Goal: Information Seeking & Learning: Learn about a topic

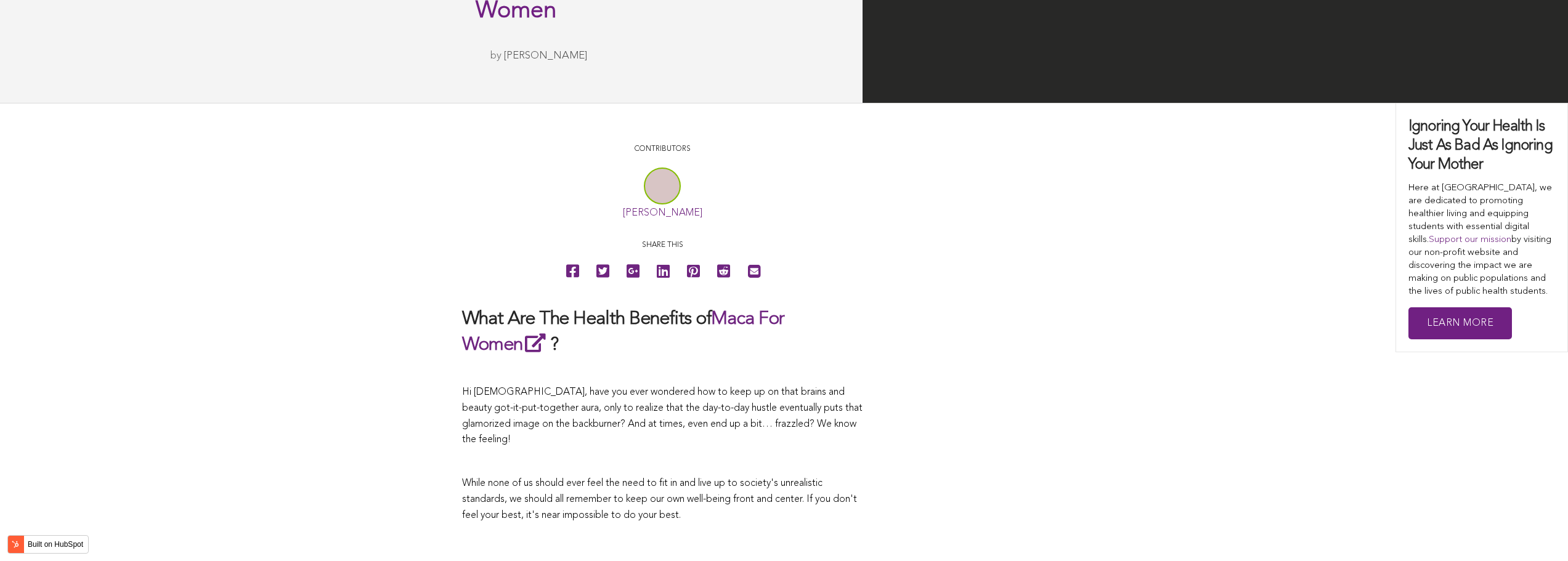
scroll to position [2418, 0]
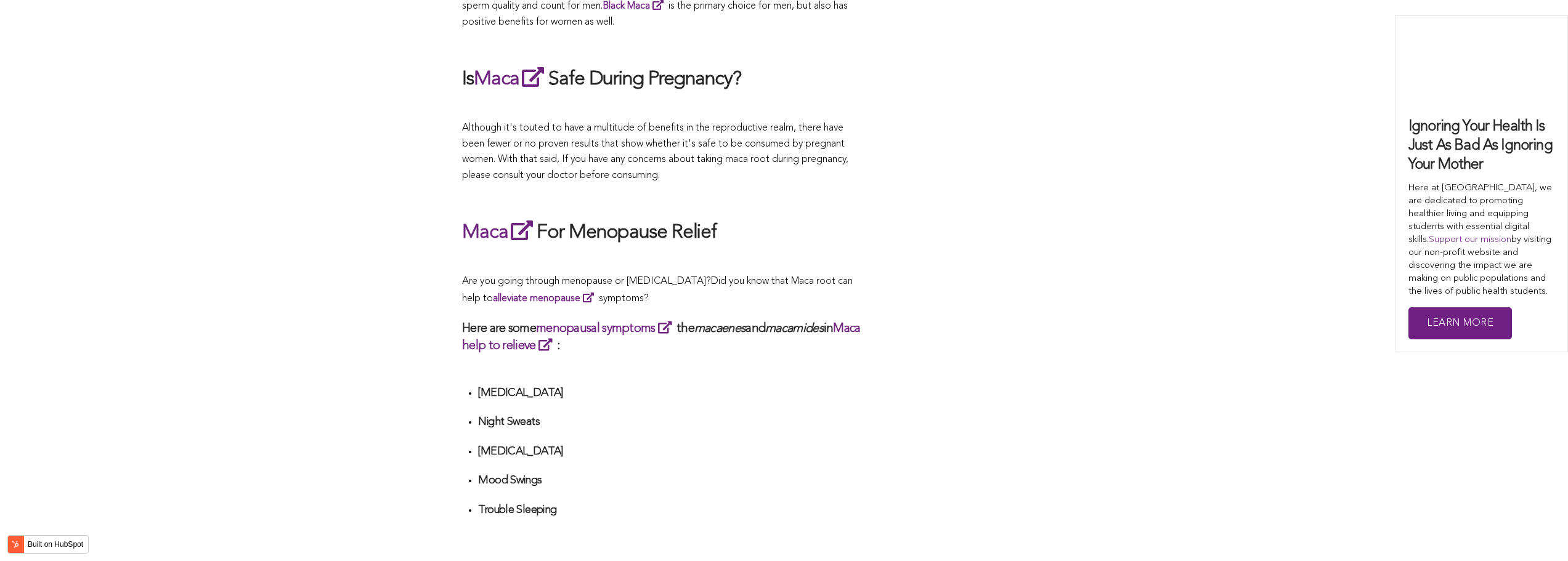
click at [804, 280] on p "Are you going through menopause or [MEDICAL_DATA]? Did you know that Maca root …" at bounding box center [662, 290] width 401 height 33
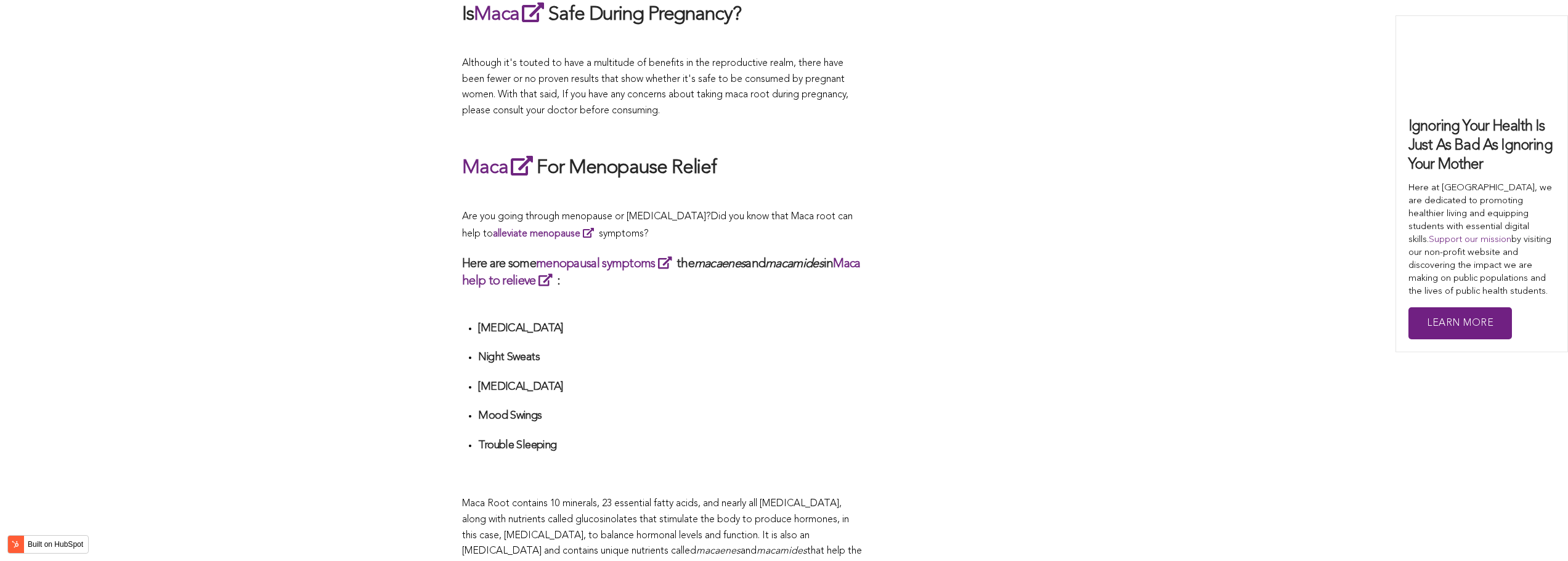
scroll to position [3023, 0]
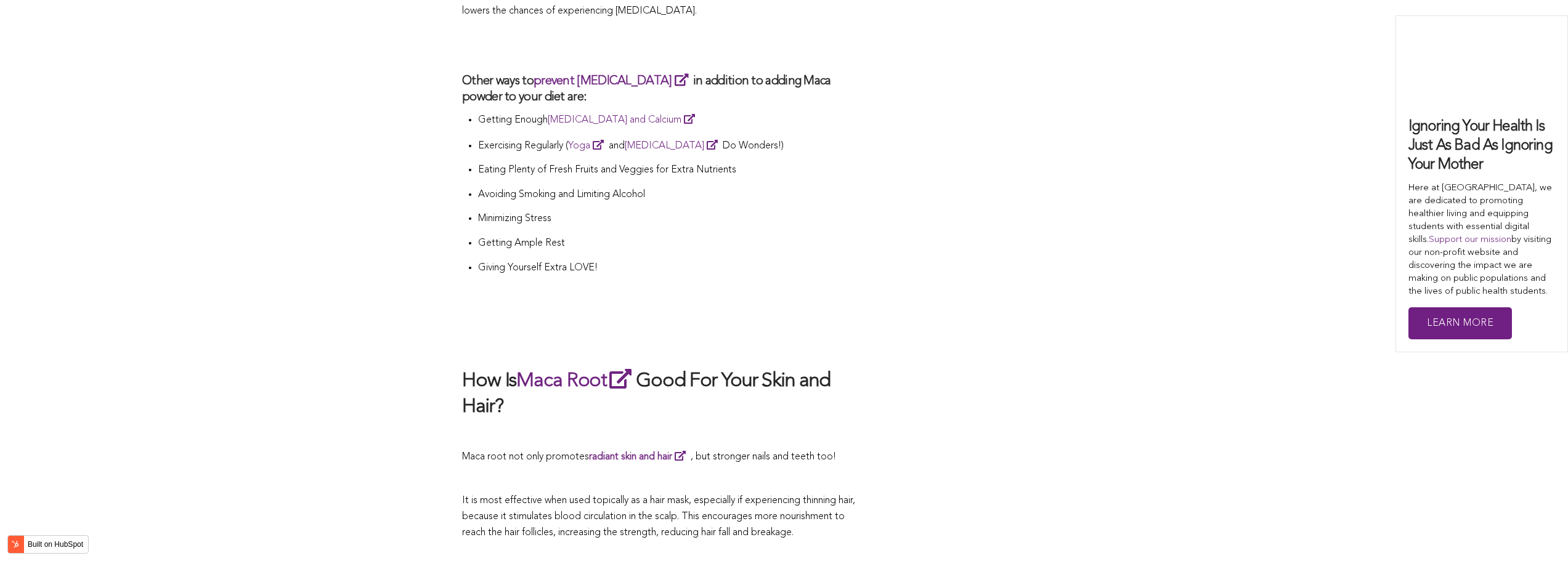
scroll to position [3098, 0]
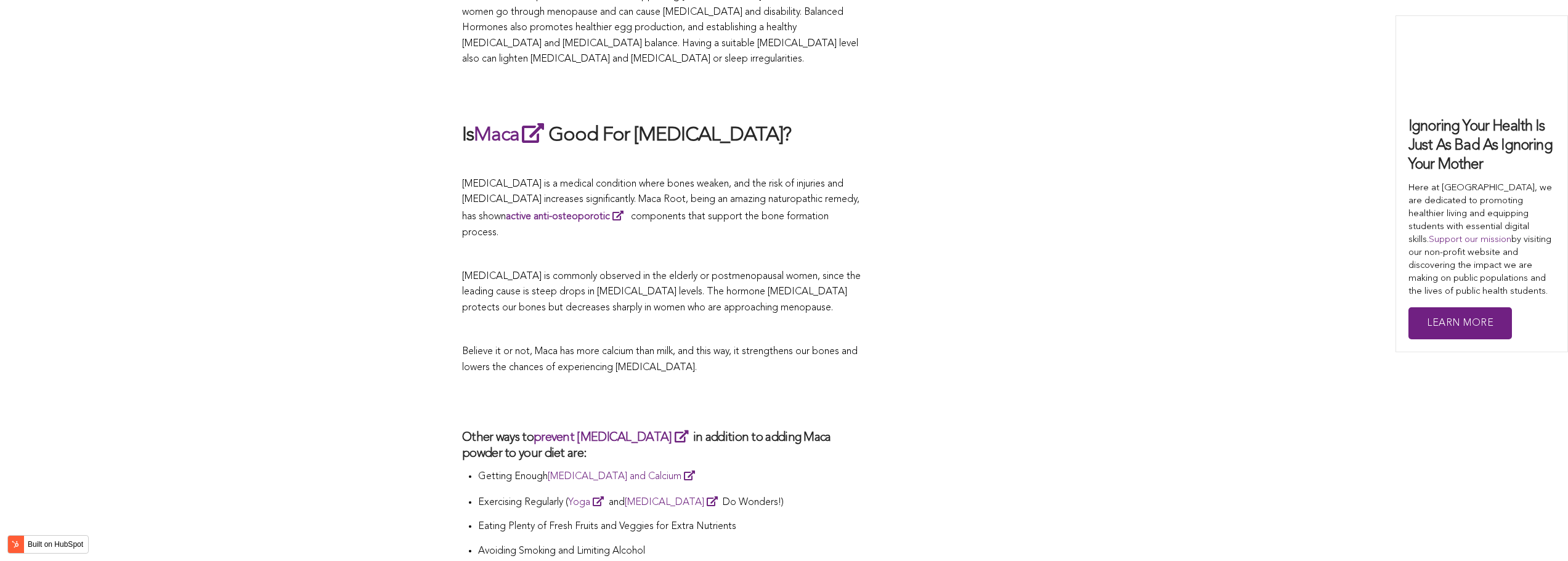
click at [810, 280] on p "[MEDICAL_DATA] is commonly observed in the elderly or postmenopausal women, sin…" at bounding box center [662, 293] width 401 height 48
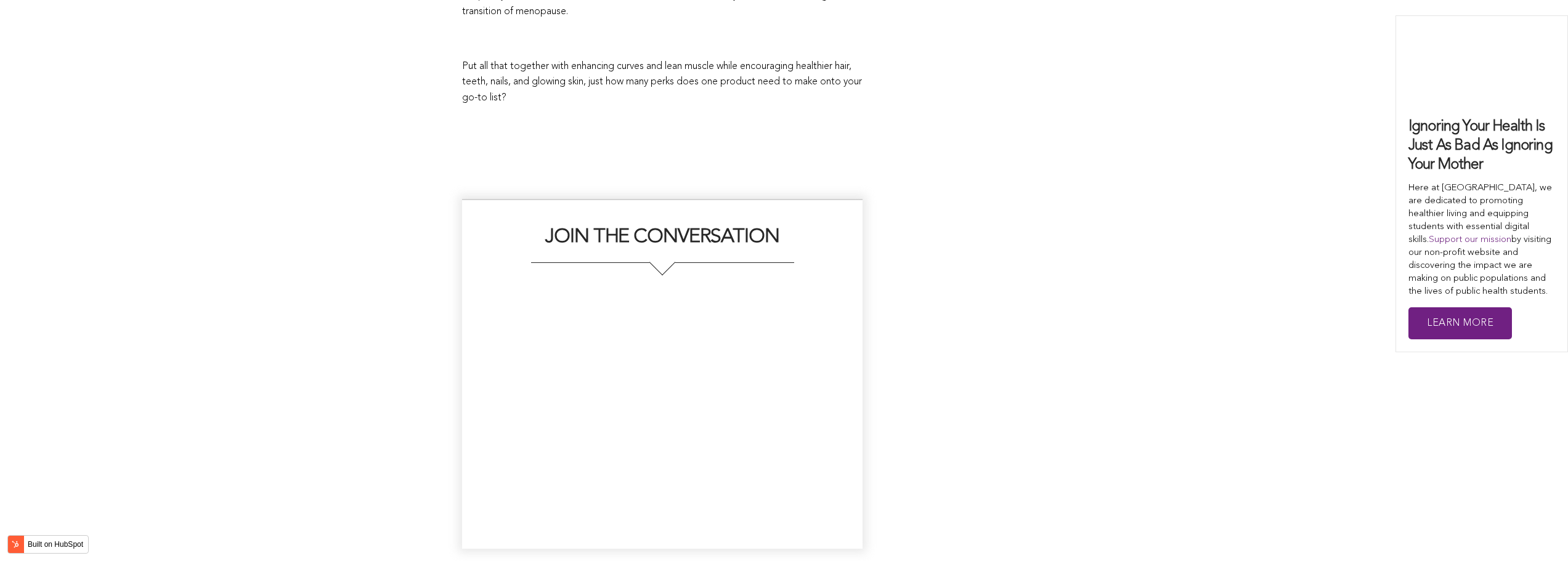
scroll to position [2072, 0]
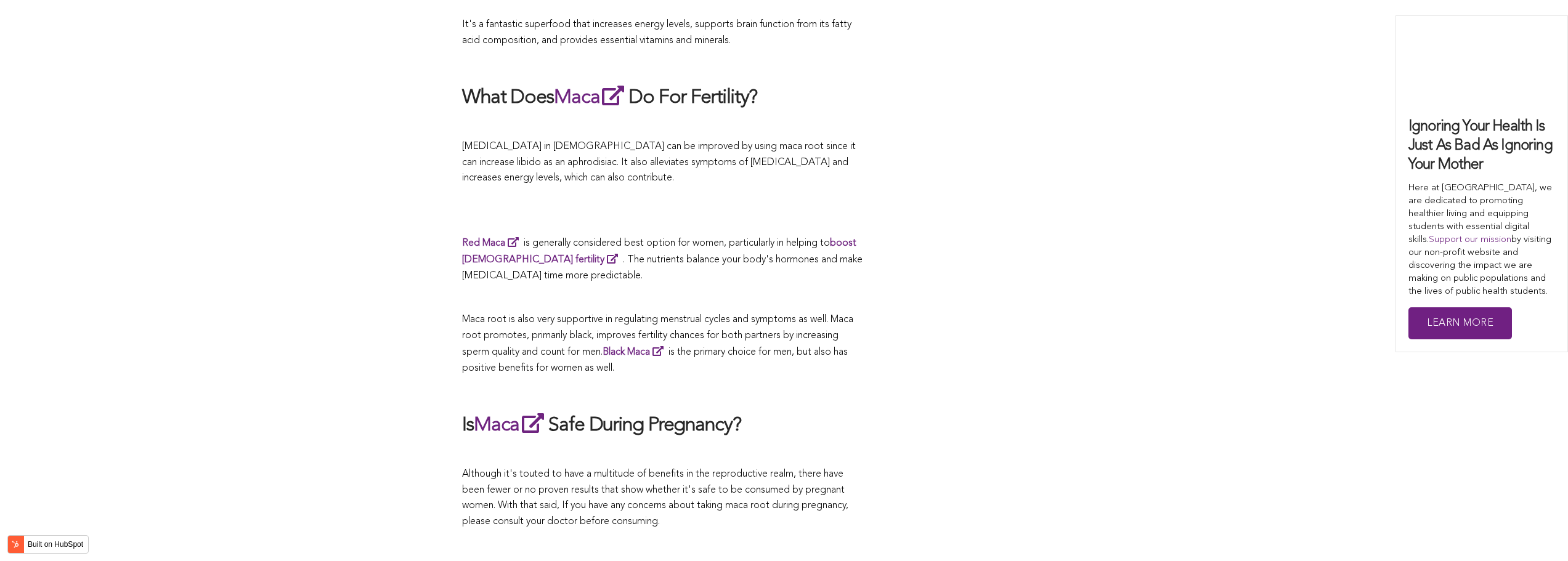
click at [789, 290] on p at bounding box center [662, 298] width 401 height 16
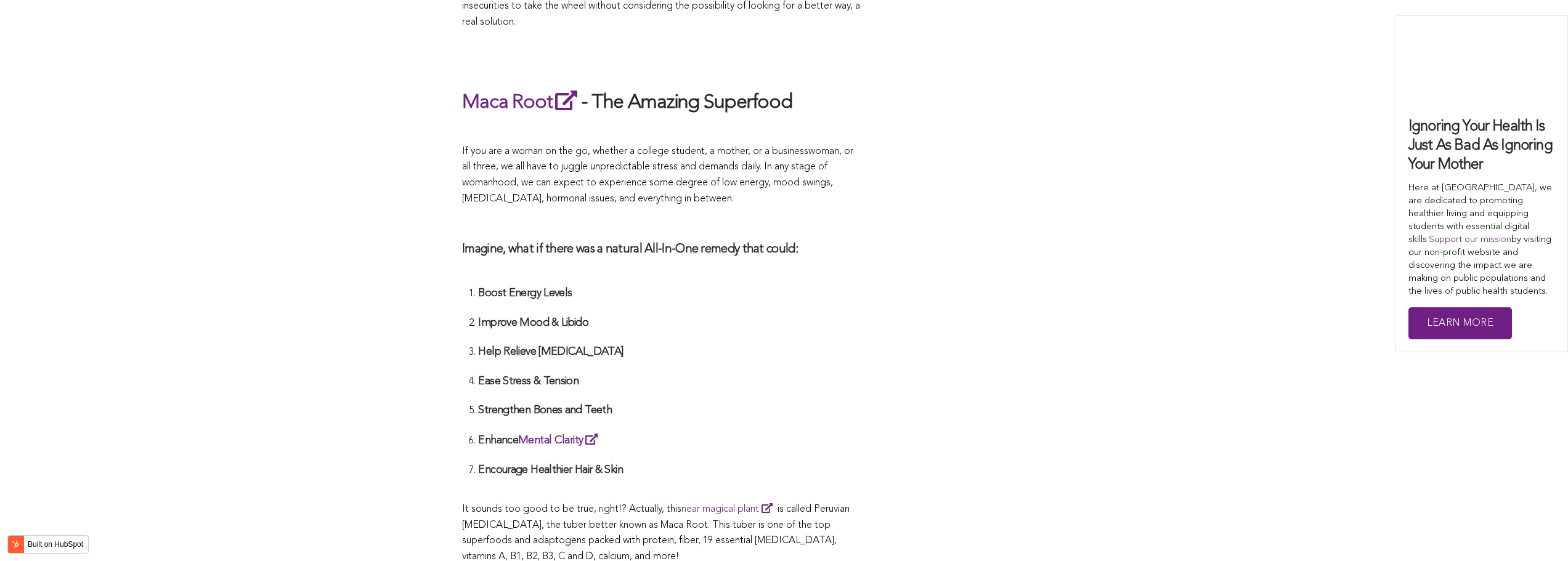
scroll to position [3894, 0]
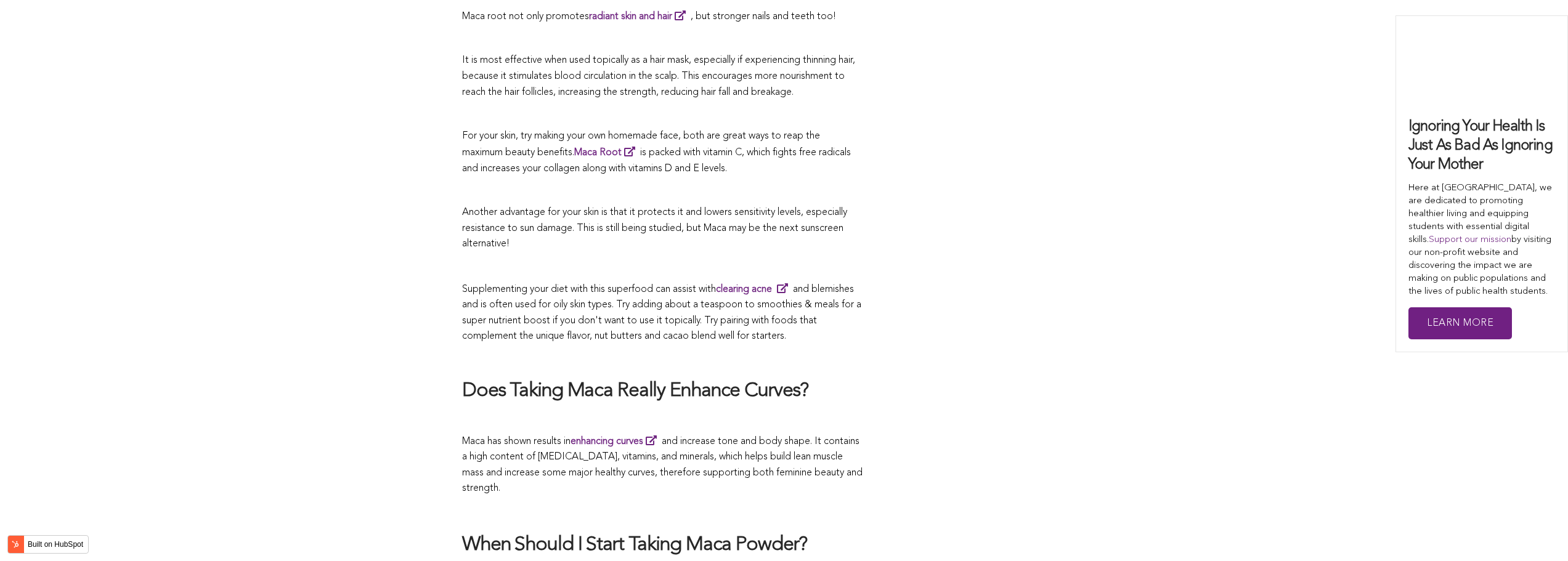
click at [601, 285] on span "Supplementing your diet with this superfood can assist with clearing acne and b…" at bounding box center [661, 313] width 399 height 57
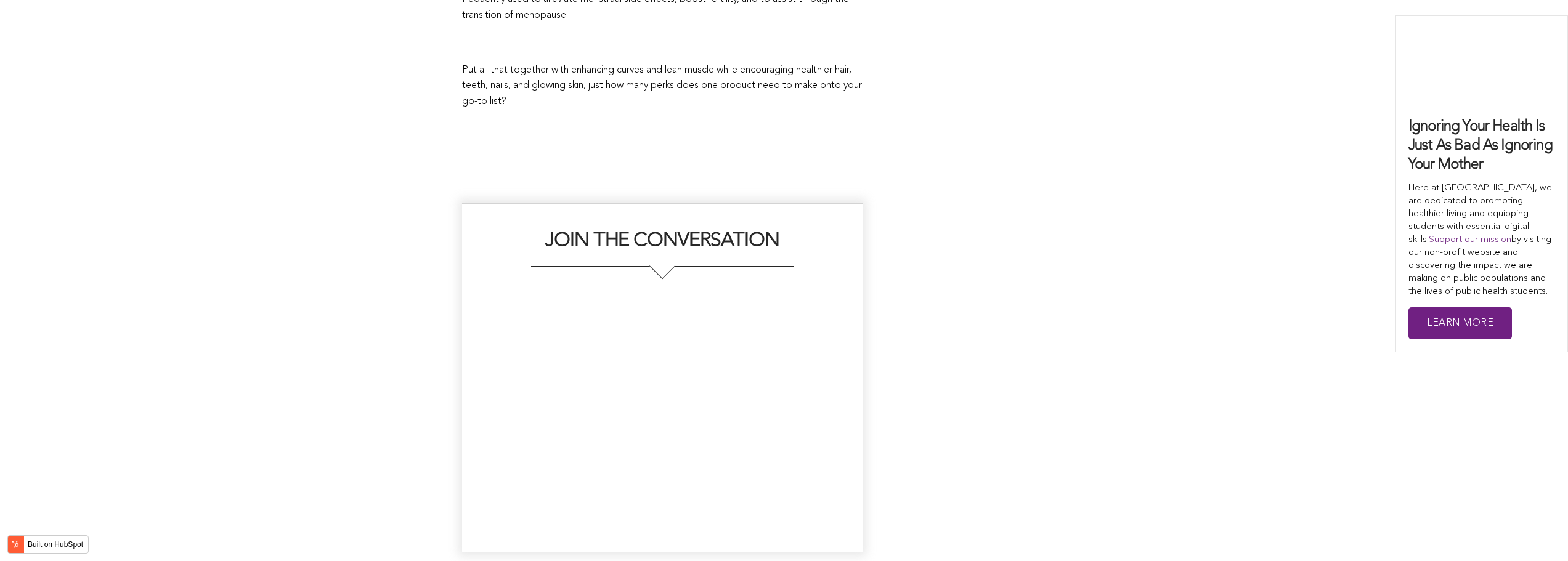
scroll to position [2326, 0]
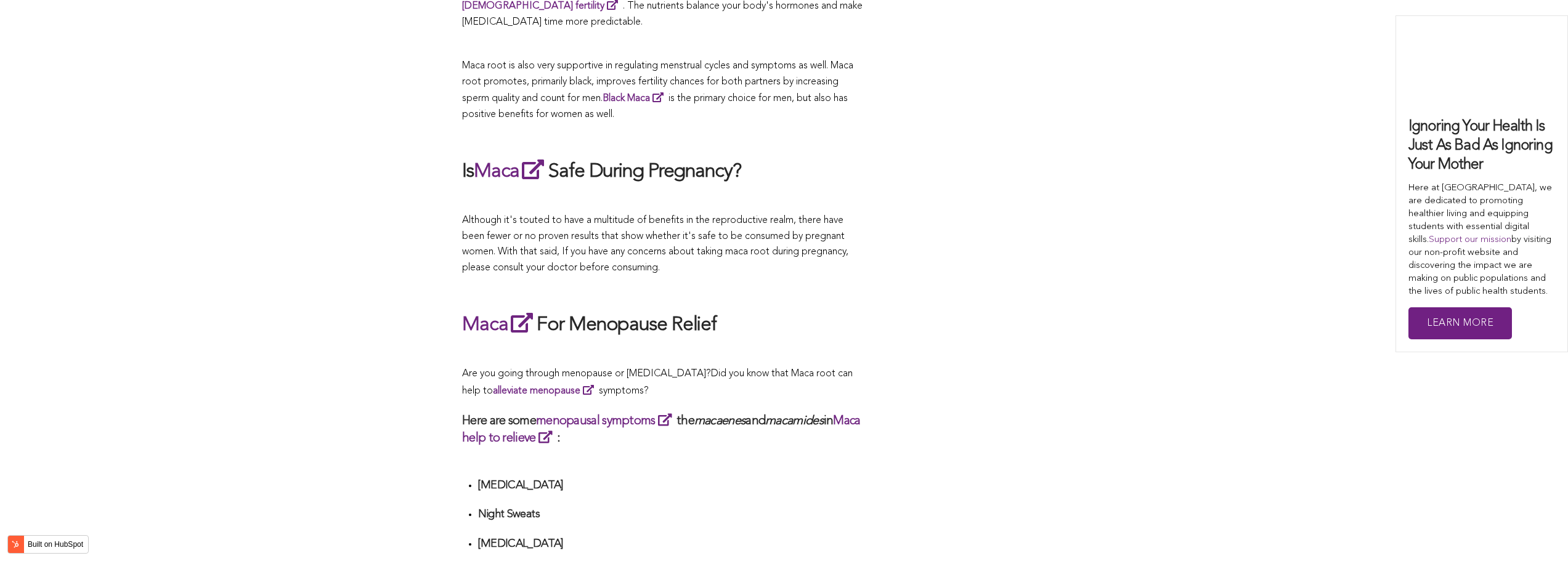
click at [626, 283] on p at bounding box center [662, 290] width 401 height 16
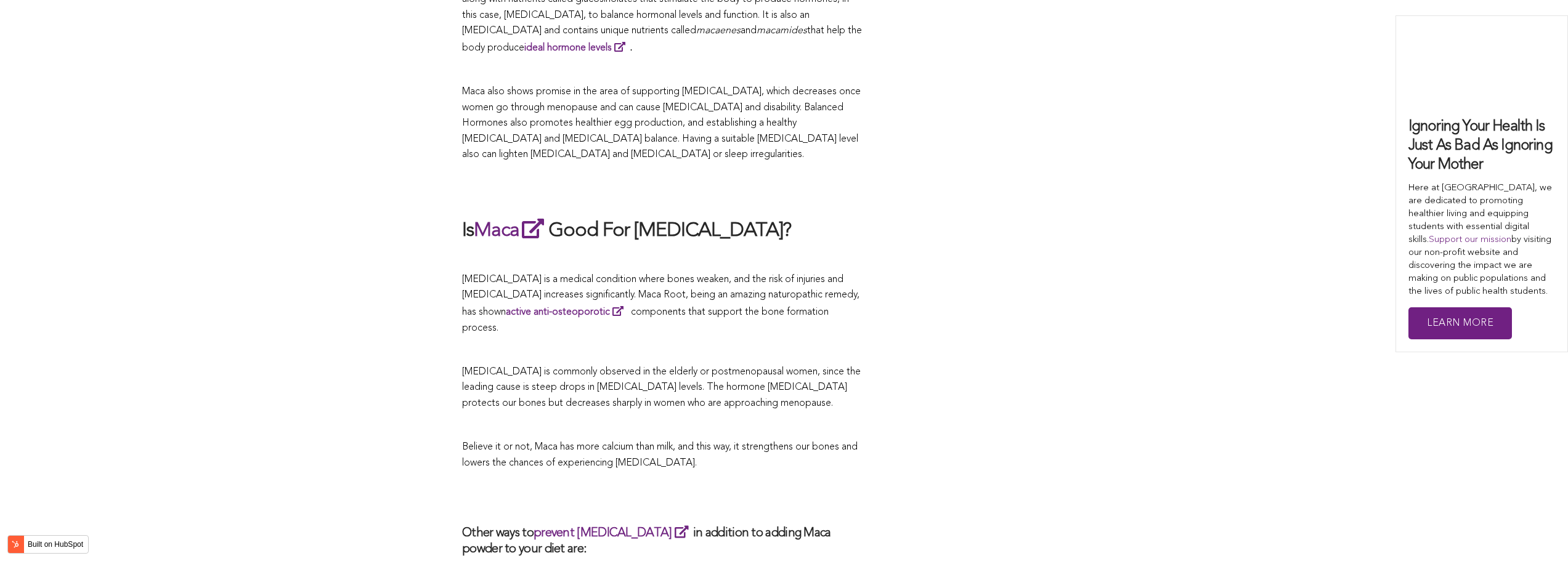
scroll to position [2681, 0]
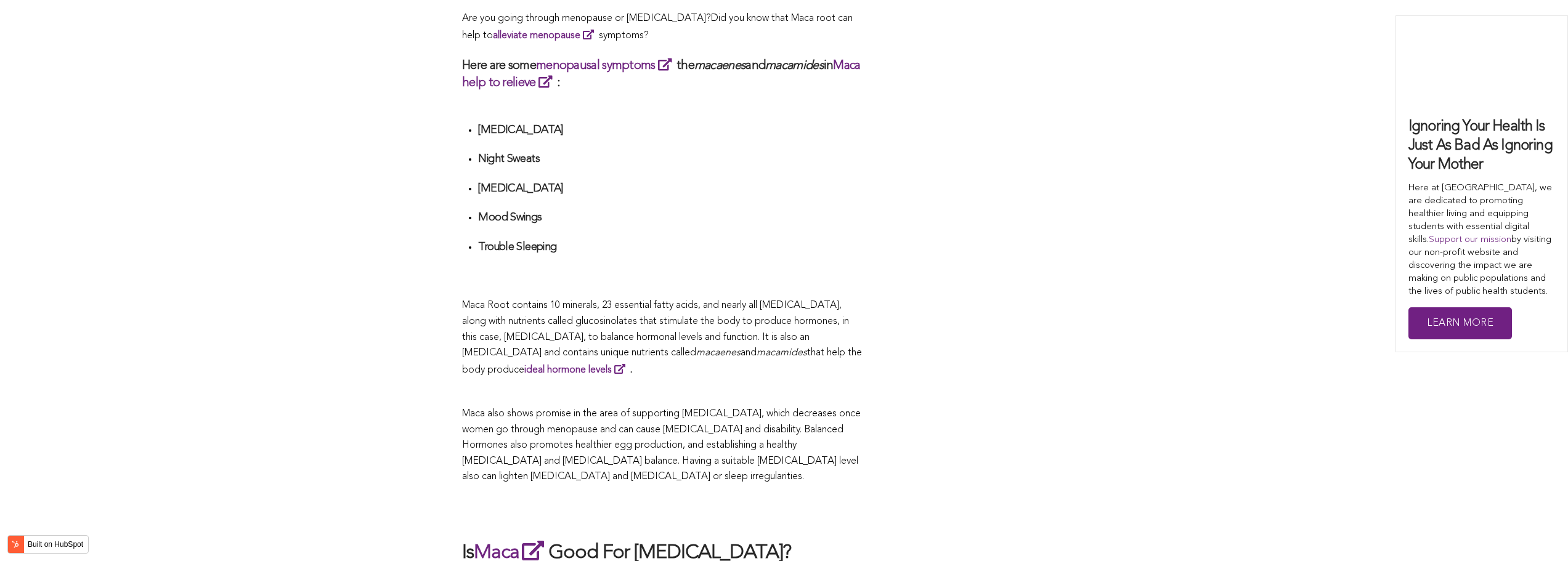
click at [1044, 280] on div "CONTRIBUTORS [PERSON_NAME] Share this What Are The Health Benefits of Maca For …" at bounding box center [783, 8] width 644 height 4354
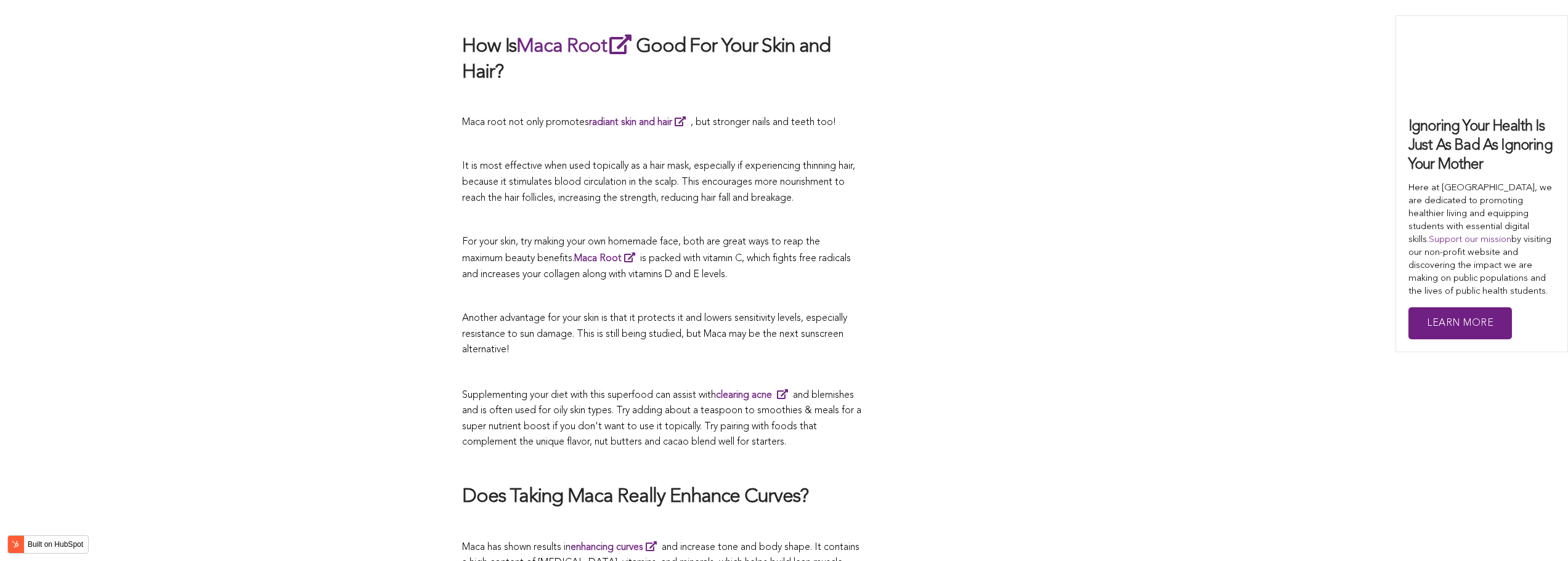
scroll to position [3207, 0]
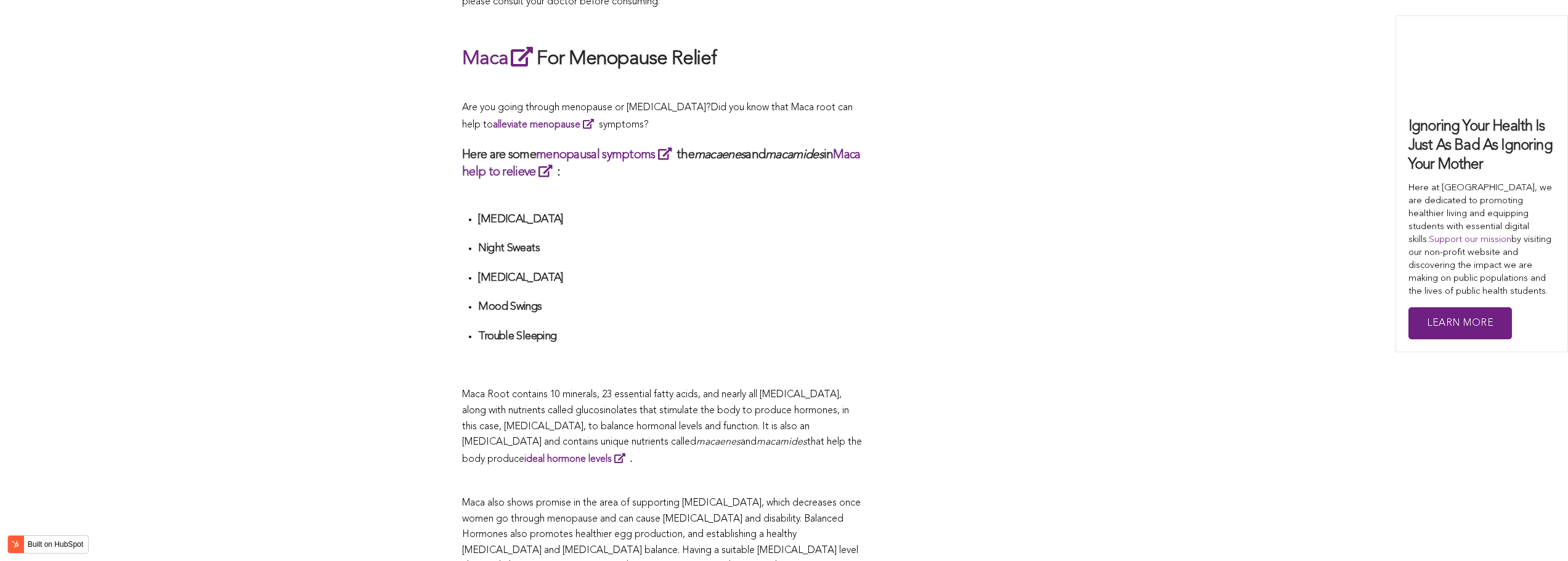
scroll to position [3708, 0]
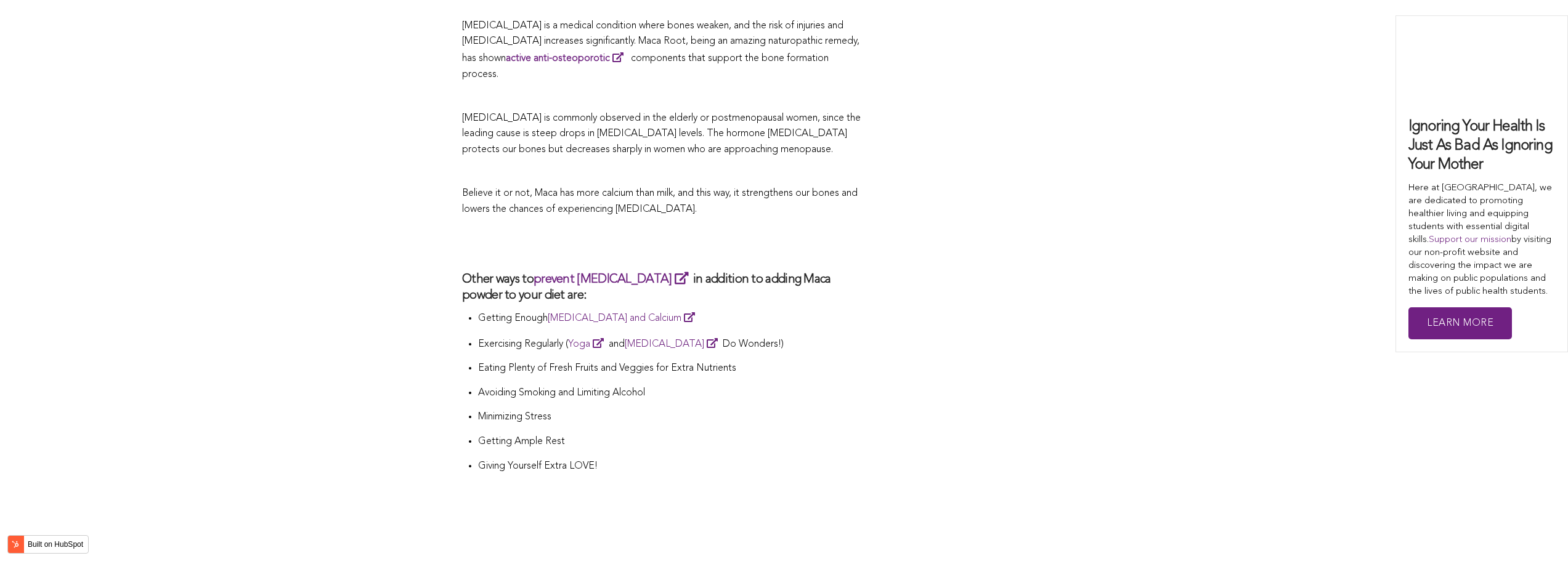
click at [680, 310] on p "Getting Enough [MEDICAL_DATA] and Calcium" at bounding box center [670, 318] width 385 height 17
